Goal: Transaction & Acquisition: Purchase product/service

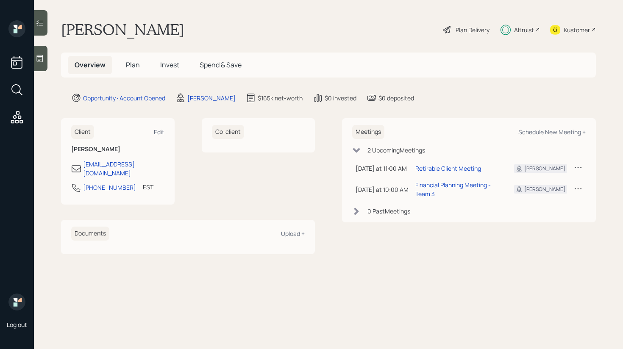
click at [464, 29] on div "Plan Delivery" at bounding box center [473, 29] width 34 height 9
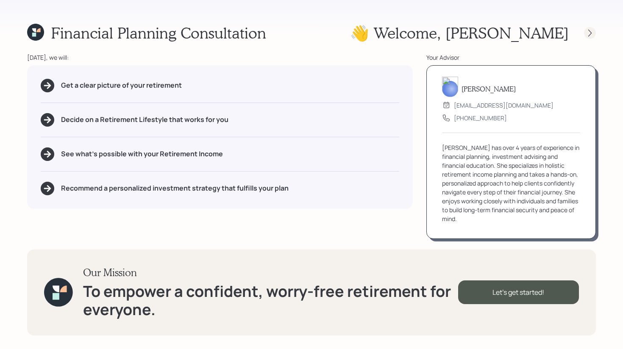
click at [592, 34] on icon at bounding box center [590, 33] width 8 height 8
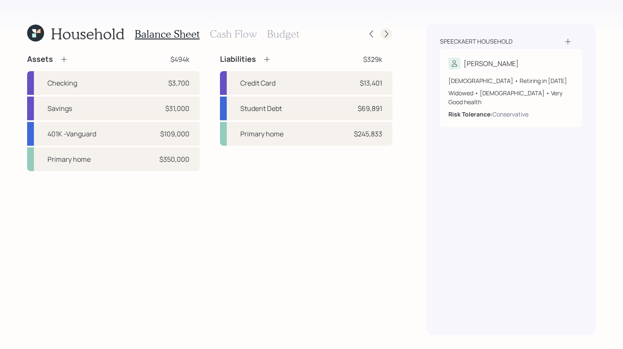
click at [391, 32] on div at bounding box center [387, 34] width 12 height 12
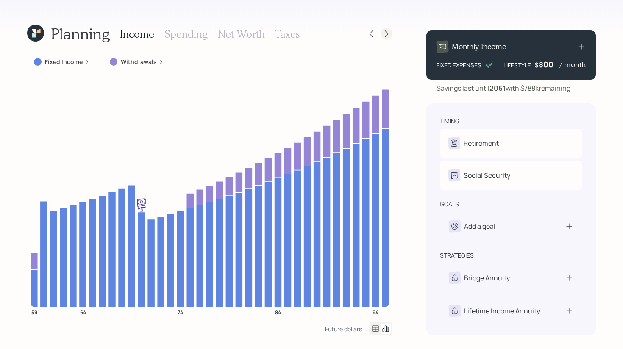
click at [383, 36] on icon at bounding box center [387, 34] width 8 height 8
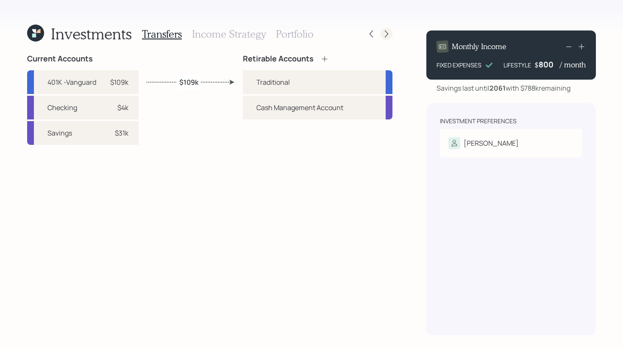
click at [388, 36] on icon at bounding box center [387, 34] width 8 height 8
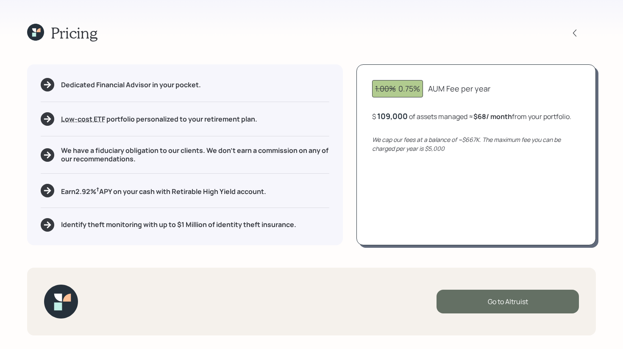
click at [512, 304] on div "Go to Altruist" at bounding box center [508, 302] width 142 height 24
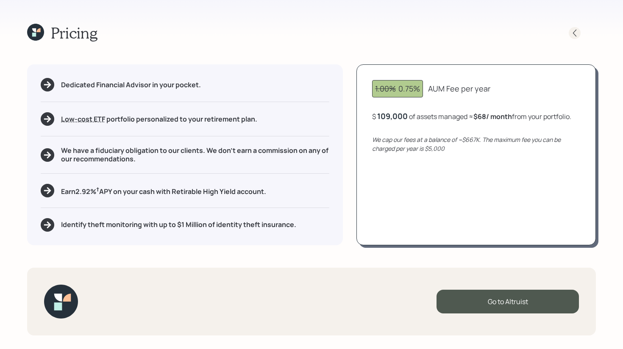
click at [577, 33] on icon at bounding box center [575, 33] width 8 height 8
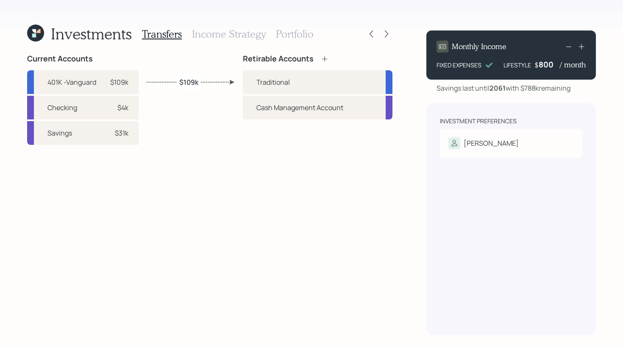
click at [40, 37] on icon at bounding box center [35, 33] width 17 height 17
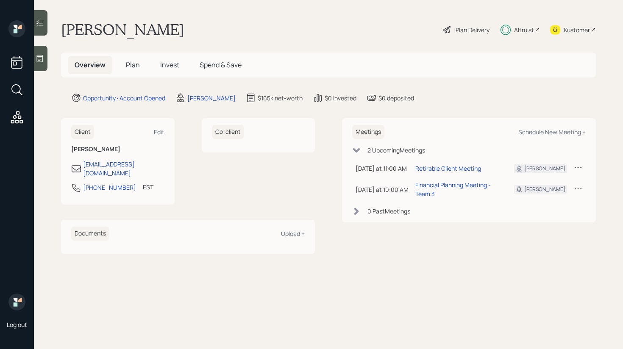
click at [179, 60] on h5 "Invest" at bounding box center [170, 65] width 33 height 18
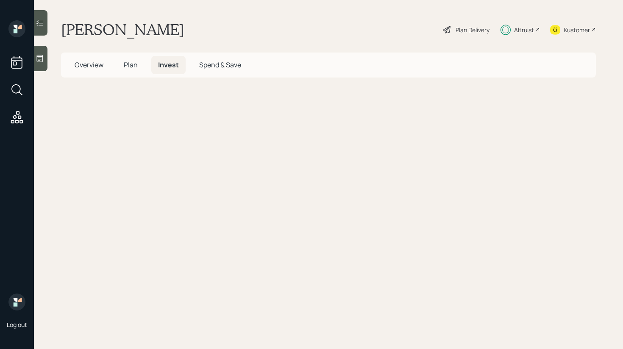
click at [174, 61] on span "Invest" at bounding box center [168, 64] width 21 height 9
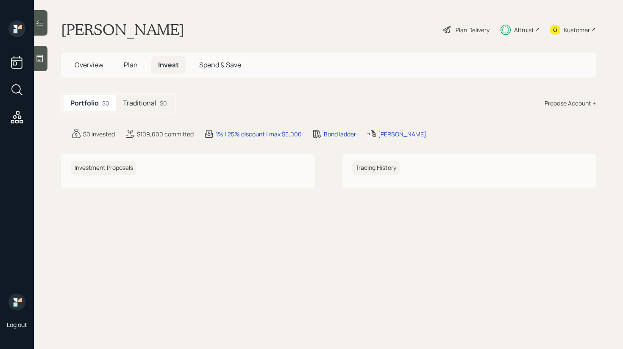
click at [131, 67] on span "Plan" at bounding box center [131, 64] width 14 height 9
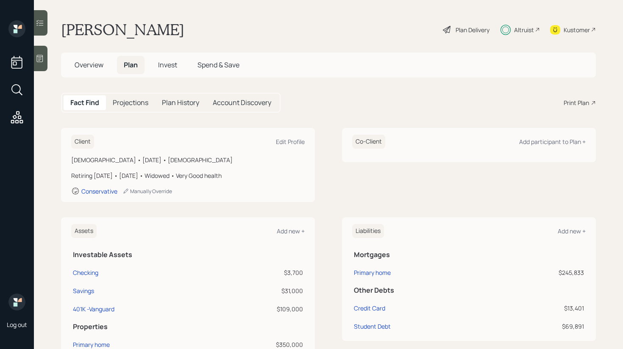
click at [166, 65] on span "Invest" at bounding box center [167, 64] width 19 height 9
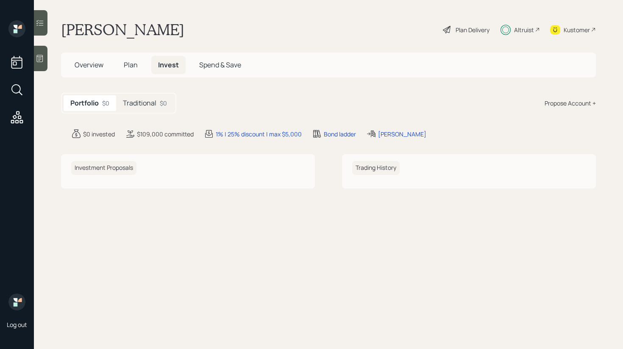
click at [149, 106] on h5 "Traditional" at bounding box center [140, 103] width 34 height 8
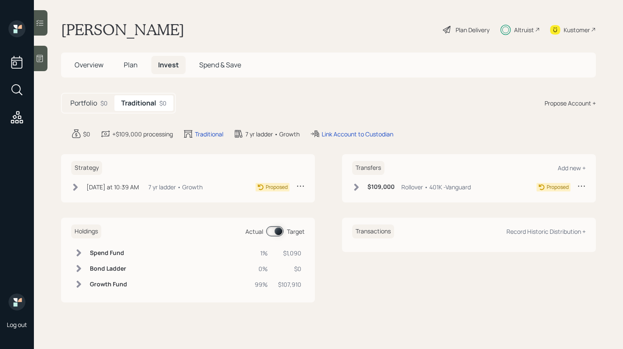
click at [522, 27] on div "Altruist" at bounding box center [524, 29] width 20 height 9
click at [514, 32] on div "Altruist" at bounding box center [520, 29] width 39 height 19
click at [464, 32] on div "Plan Delivery" at bounding box center [473, 29] width 34 height 9
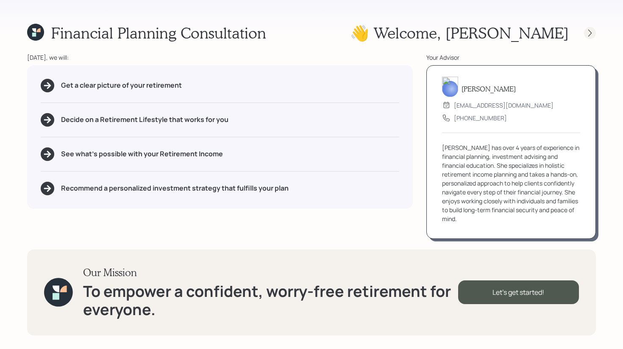
click at [592, 32] on icon at bounding box center [590, 33] width 8 height 8
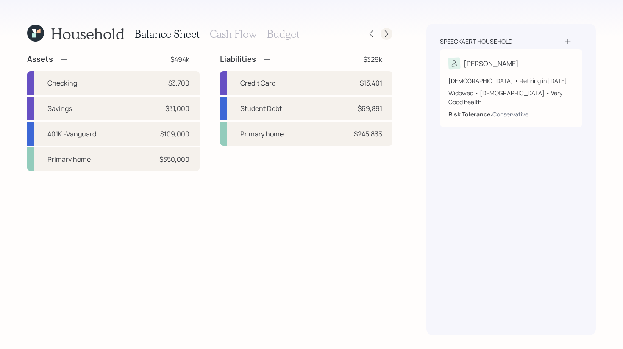
click at [388, 36] on icon at bounding box center [387, 34] width 8 height 8
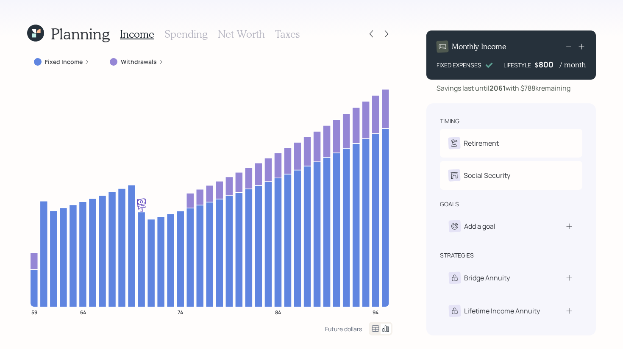
click at [388, 36] on icon at bounding box center [387, 34] width 8 height 8
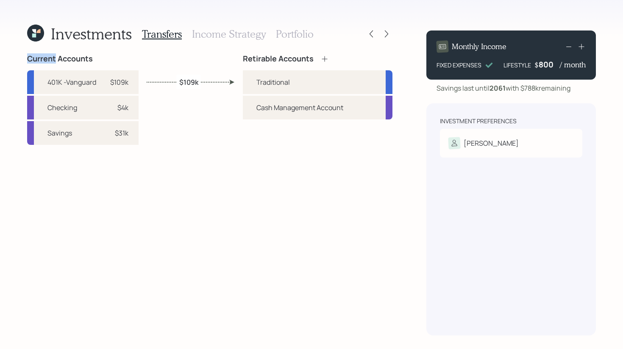
click at [388, 36] on icon at bounding box center [387, 34] width 8 height 8
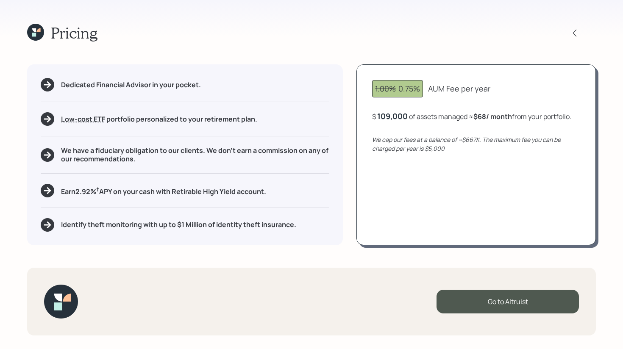
click at [31, 31] on icon at bounding box center [35, 32] width 17 height 17
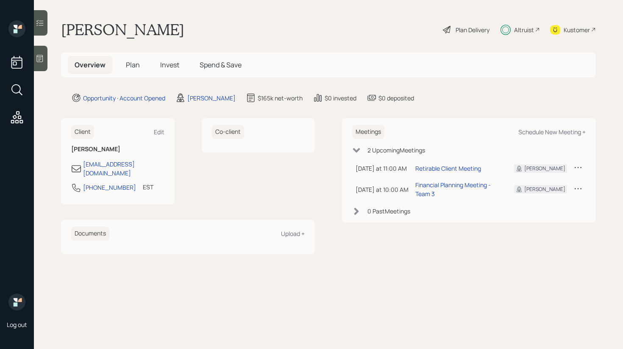
click at [167, 67] on span "Invest" at bounding box center [169, 64] width 19 height 9
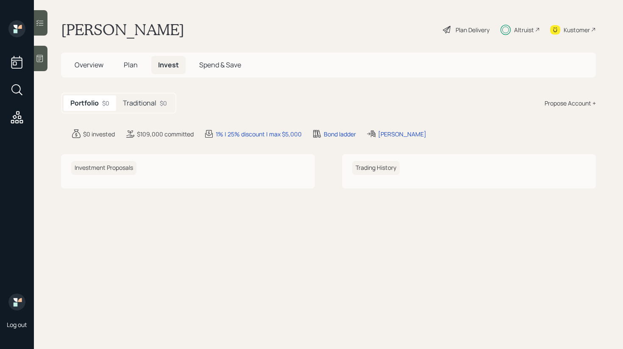
click at [152, 103] on h5 "Traditional" at bounding box center [140, 103] width 34 height 8
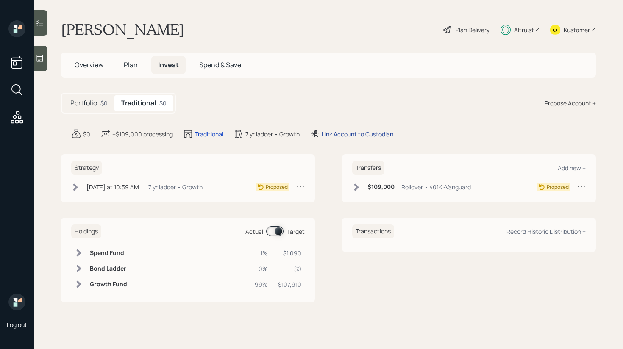
click at [337, 134] on div "Link Account to Custodian" at bounding box center [358, 134] width 72 height 9
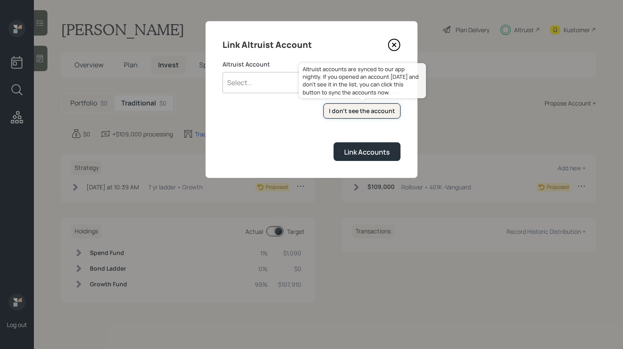
click at [348, 112] on div "I don't see the account" at bounding box center [362, 111] width 66 height 8
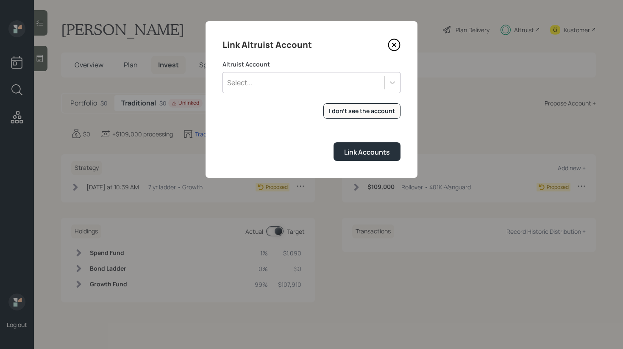
click at [371, 81] on div "Select..." at bounding box center [304, 82] width 162 height 14
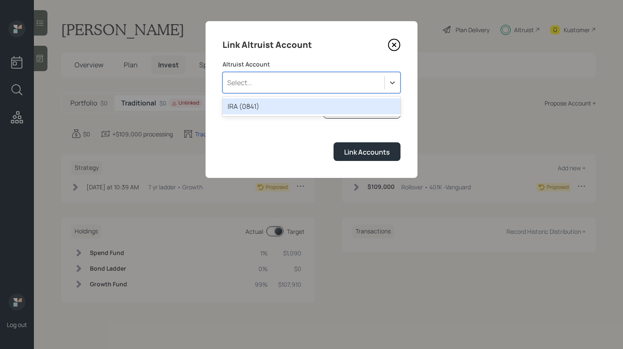
click at [278, 103] on div "IRA (0841)" at bounding box center [312, 106] width 178 height 16
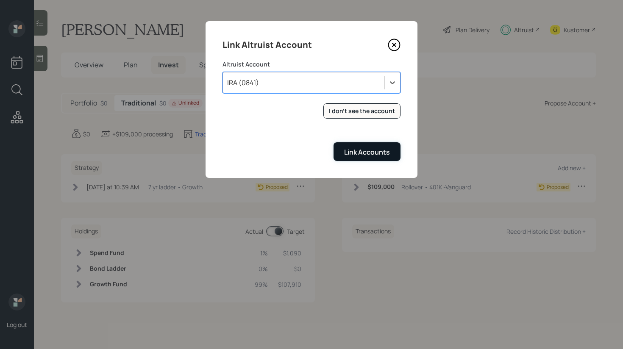
click at [385, 154] on div "Link Accounts" at bounding box center [367, 152] width 46 height 9
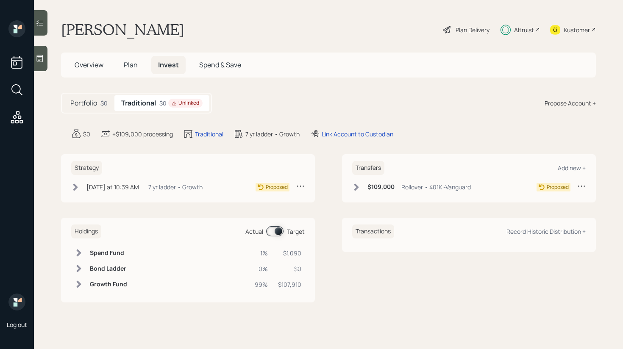
click at [359, 189] on icon at bounding box center [356, 187] width 8 height 8
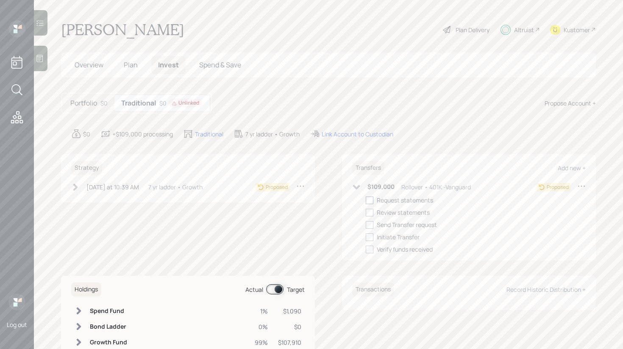
click at [373, 201] on div at bounding box center [370, 201] width 8 height 8
click at [366, 201] on input "checkbox" at bounding box center [366, 200] width 0 height 0
checkbox input "true"
click at [172, 190] on div "7 yr ladder • Growth" at bounding box center [175, 187] width 54 height 9
click at [88, 198] on div at bounding box center [89, 201] width 8 height 8
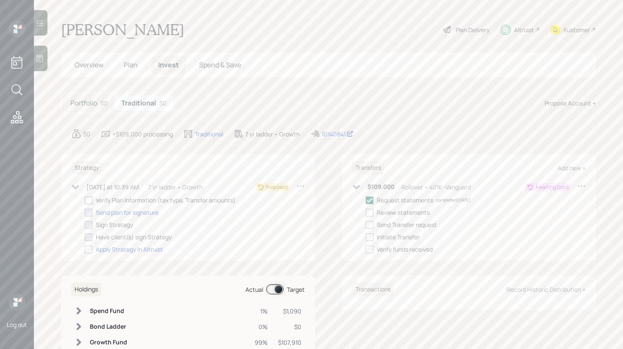
click at [85, 200] on input "checkbox" at bounding box center [84, 200] width 0 height 0
checkbox input "true"
click at [119, 64] on h5 "Plan" at bounding box center [131, 65] width 28 height 18
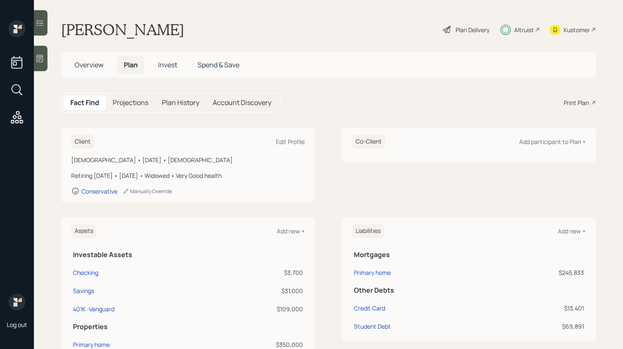
click at [167, 63] on span "Invest" at bounding box center [167, 64] width 19 height 9
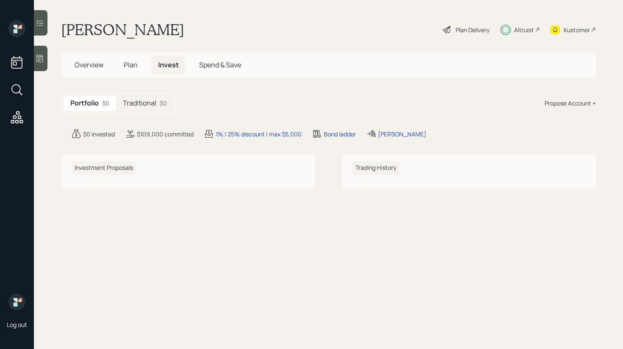
click at [151, 96] on div "Traditional $0" at bounding box center [145, 103] width 58 height 16
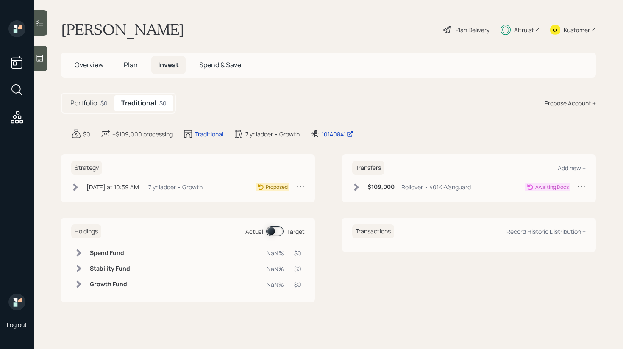
click at [360, 186] on icon at bounding box center [356, 187] width 8 height 8
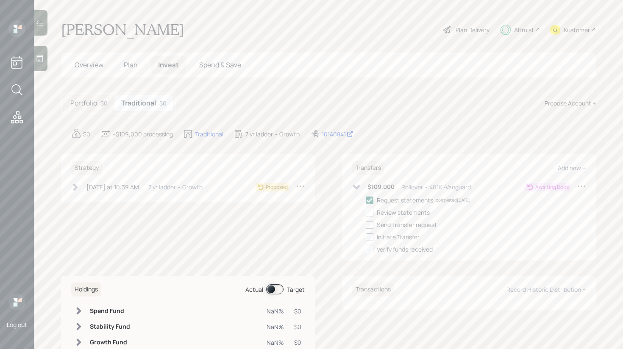
click at [73, 190] on icon at bounding box center [75, 187] width 8 height 8
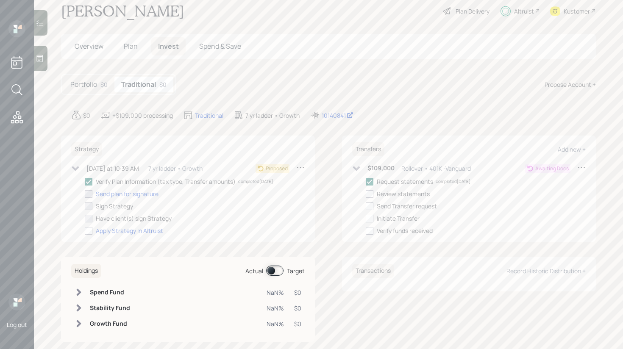
scroll to position [2, 0]
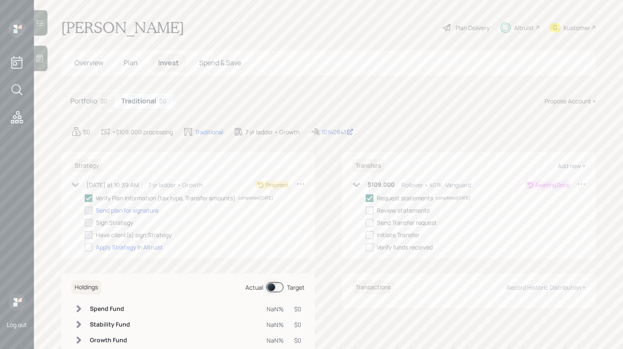
click at [75, 186] on icon at bounding box center [75, 185] width 7 height 5
click at [75, 186] on icon at bounding box center [75, 185] width 5 height 7
click at [358, 186] on icon at bounding box center [356, 185] width 8 height 8
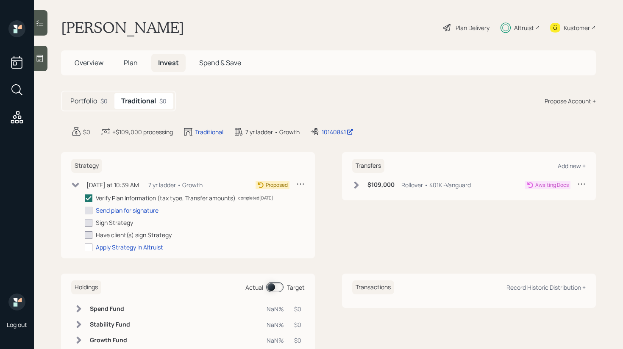
click at [355, 187] on icon at bounding box center [357, 185] width 5 height 7
